Goal: Information Seeking & Learning: Learn about a topic

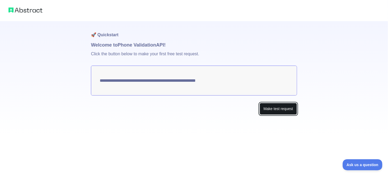
click at [273, 109] on button "Make test request" at bounding box center [278, 109] width 37 height 12
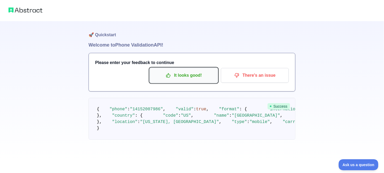
click at [185, 75] on p "It looks good!" at bounding box center [184, 75] width 60 height 9
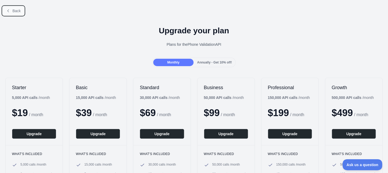
click at [15, 10] on span "Back" at bounding box center [16, 11] width 8 height 4
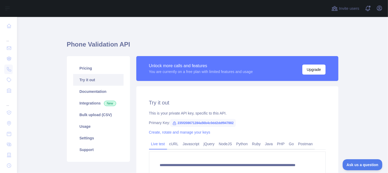
click at [86, 80] on link "Try it out" at bounding box center [98, 80] width 50 height 12
click at [87, 80] on link "Try it out" at bounding box center [98, 80] width 50 height 12
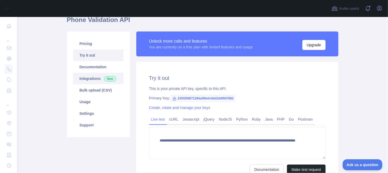
scroll to position [53, 0]
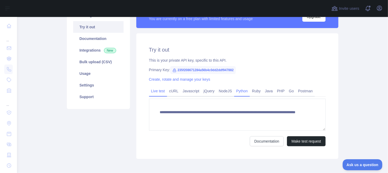
click at [239, 90] on link "Python" at bounding box center [242, 91] width 16 height 8
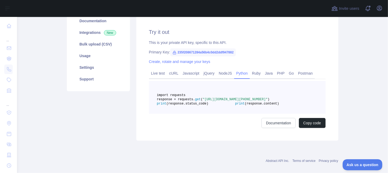
scroll to position [63, 0]
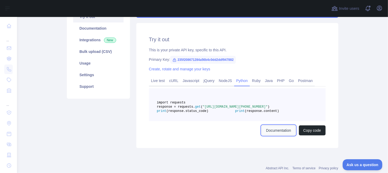
click at [271, 136] on link "Documentation" at bounding box center [278, 131] width 34 height 10
